Goal: Task Accomplishment & Management: Complete application form

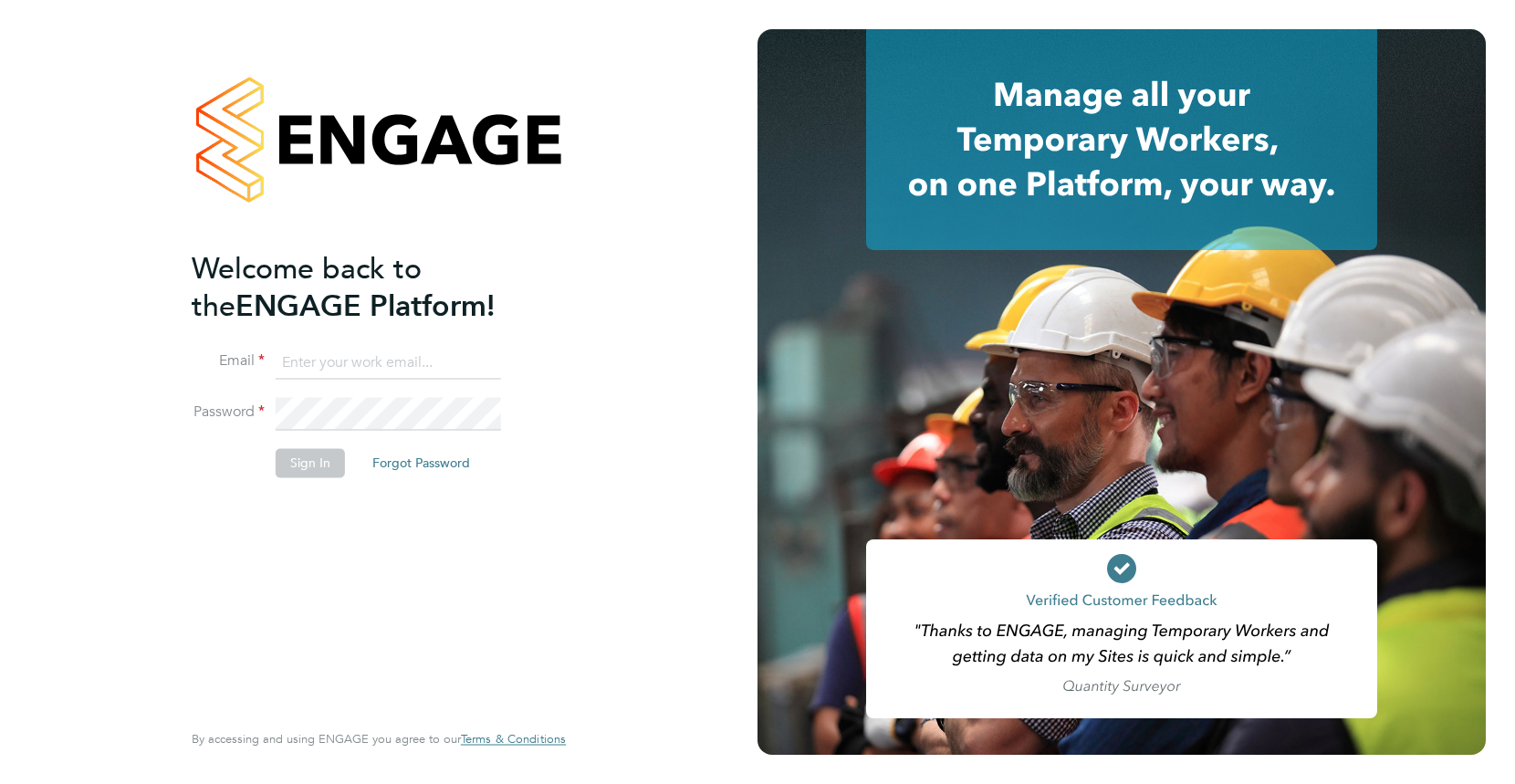
type input "[EMAIL_ADDRESS][DOMAIN_NAME]"
click at [317, 459] on button "Sign In" at bounding box center [310, 462] width 69 height 29
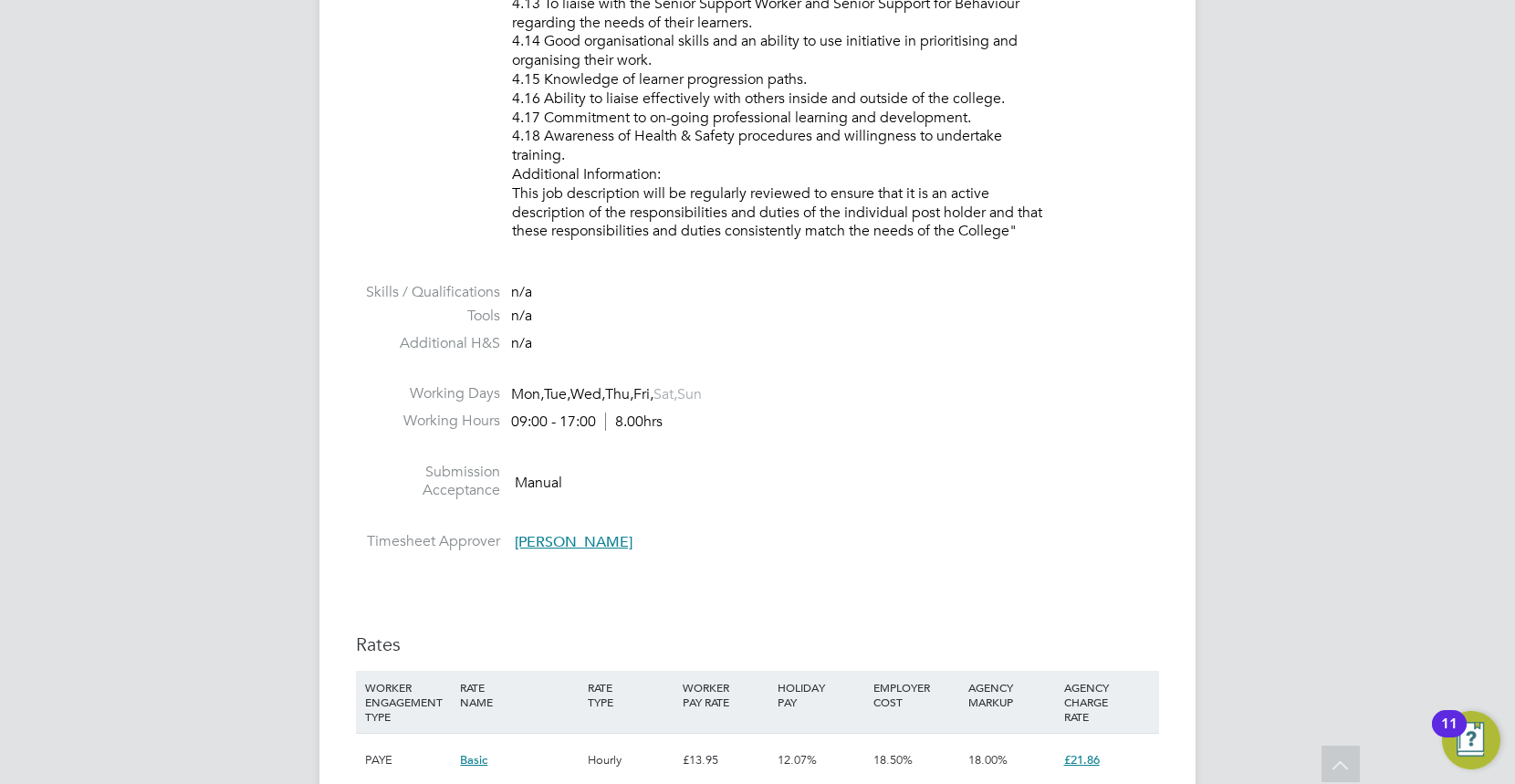
scroll to position [3446, 0]
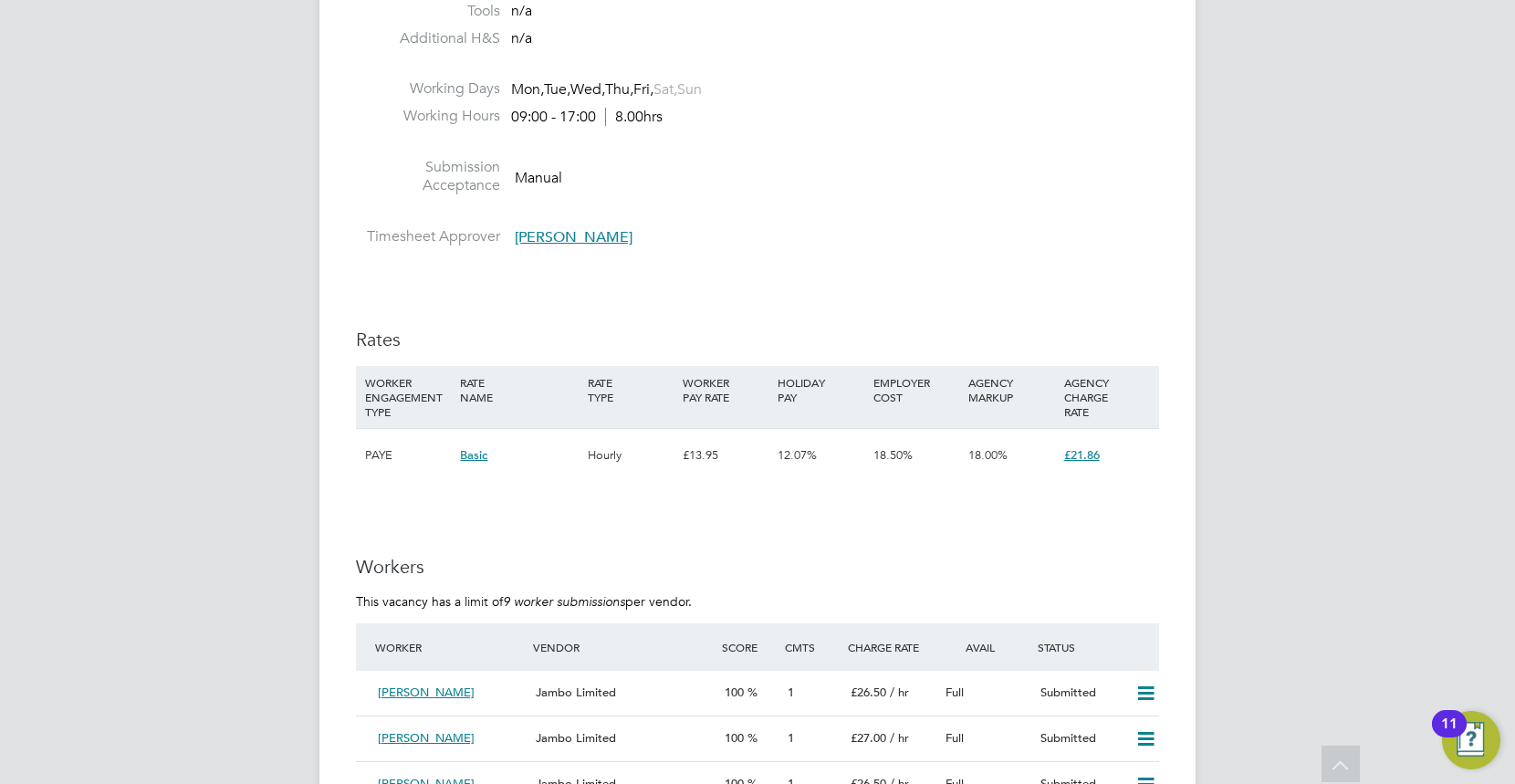
scroll to position [3041, 0]
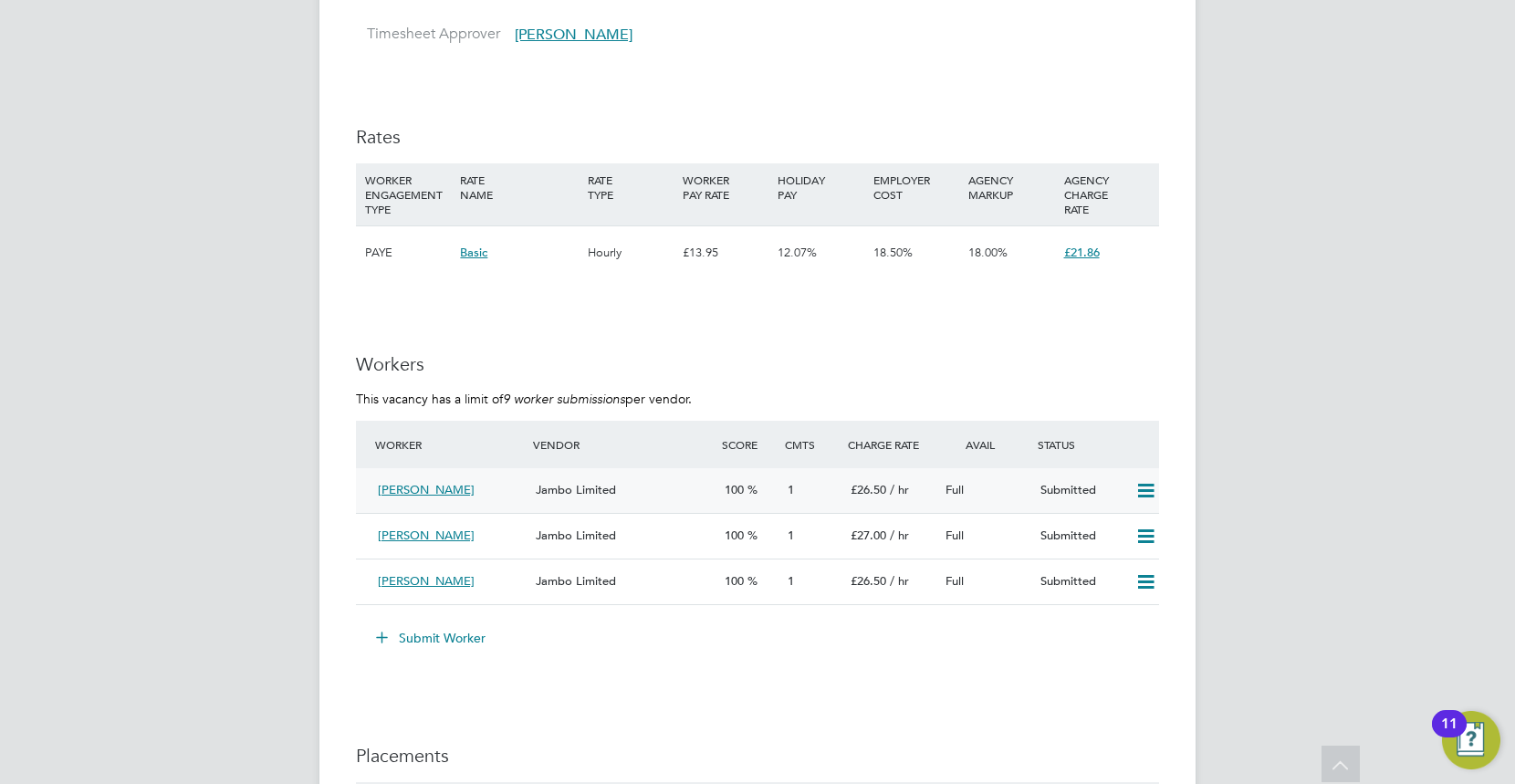
click at [872, 495] on div "£26.50 / hr" at bounding box center [890, 490] width 95 height 30
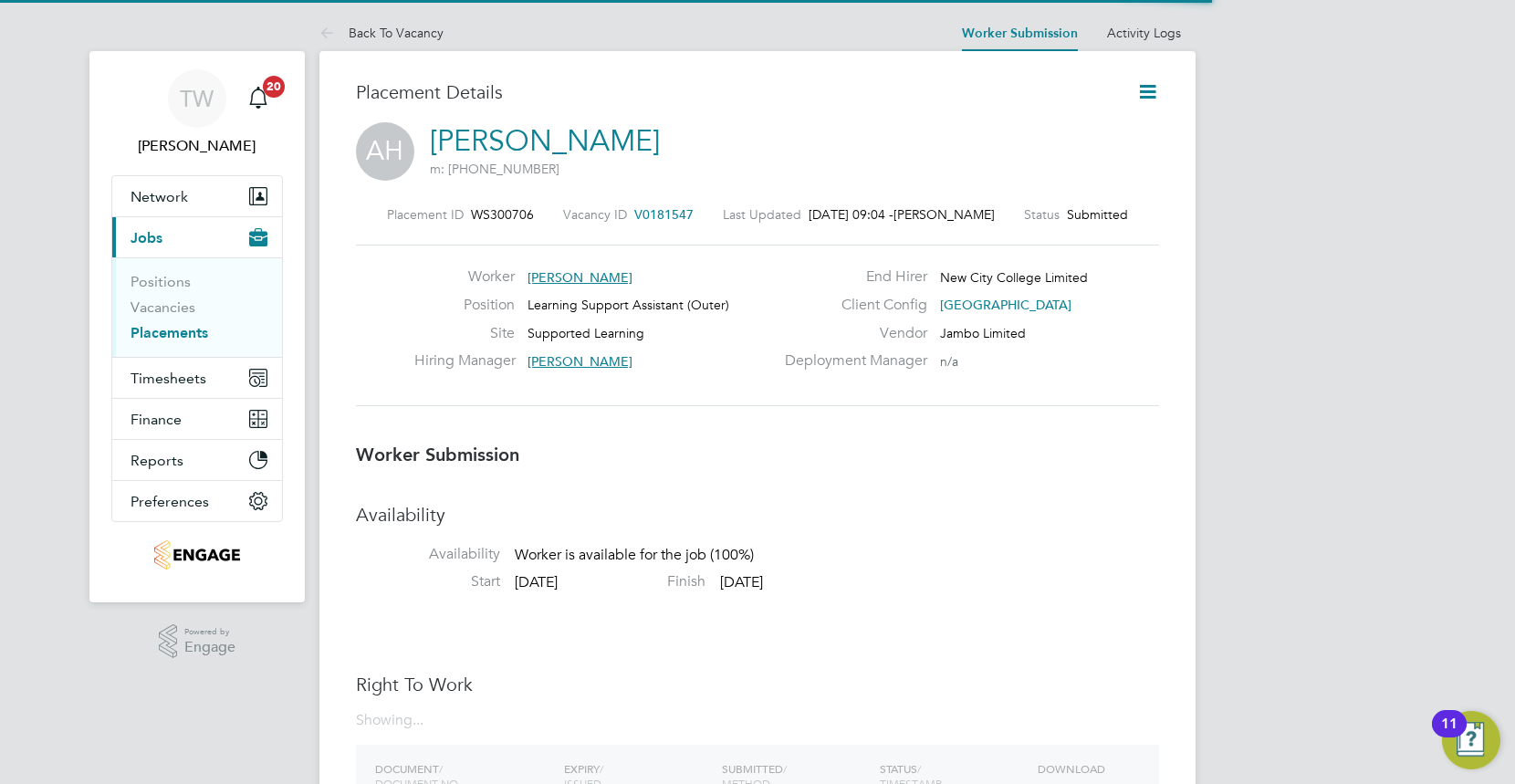
scroll to position [8, 8]
